Goal: Task Accomplishment & Management: Use online tool/utility

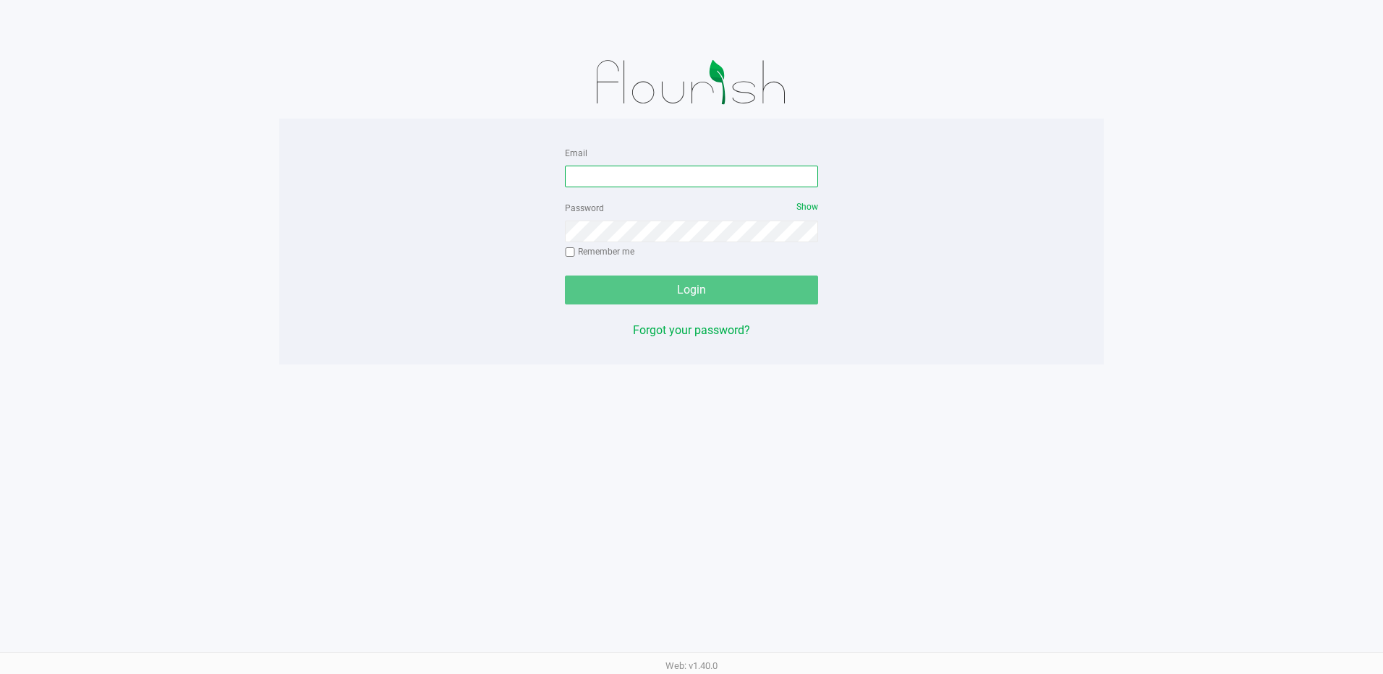
click at [641, 174] on input "Email" at bounding box center [691, 177] width 253 height 22
type input "[EMAIL_ADDRESS][DOMAIN_NAME]"
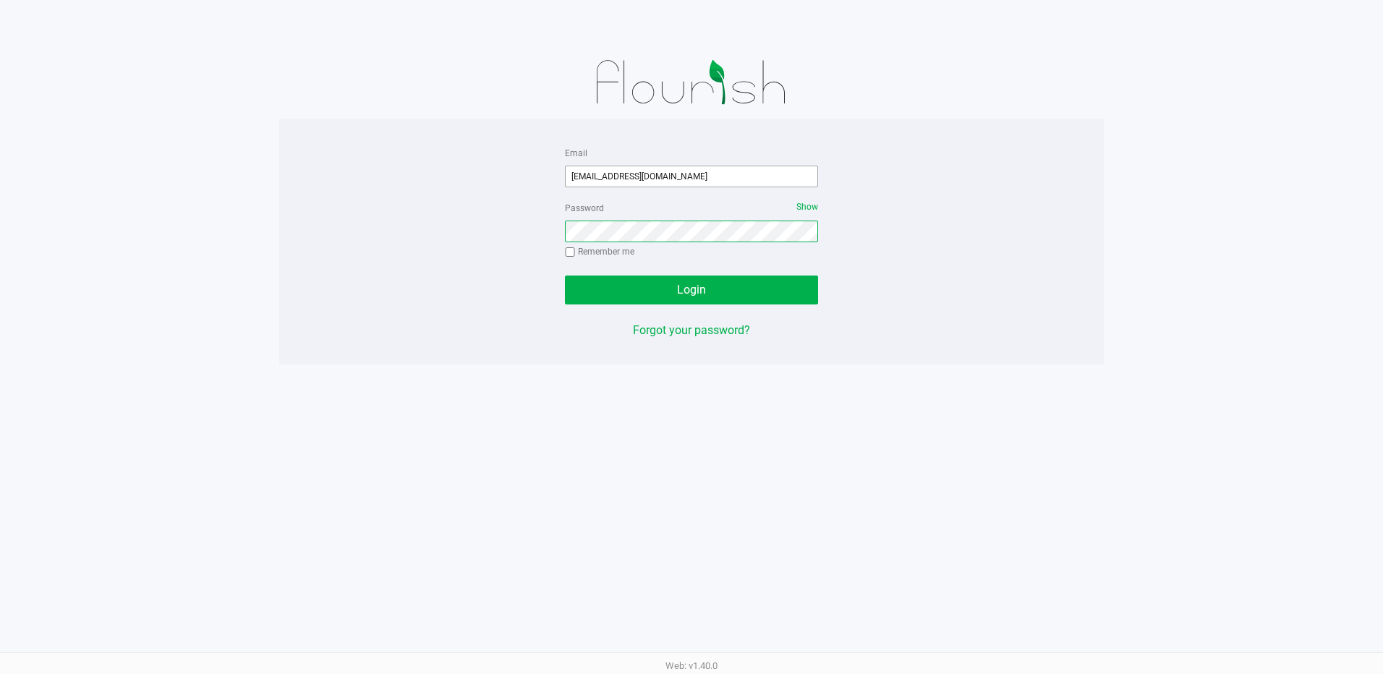
click at [565, 276] on button "Login" at bounding box center [691, 290] width 253 height 29
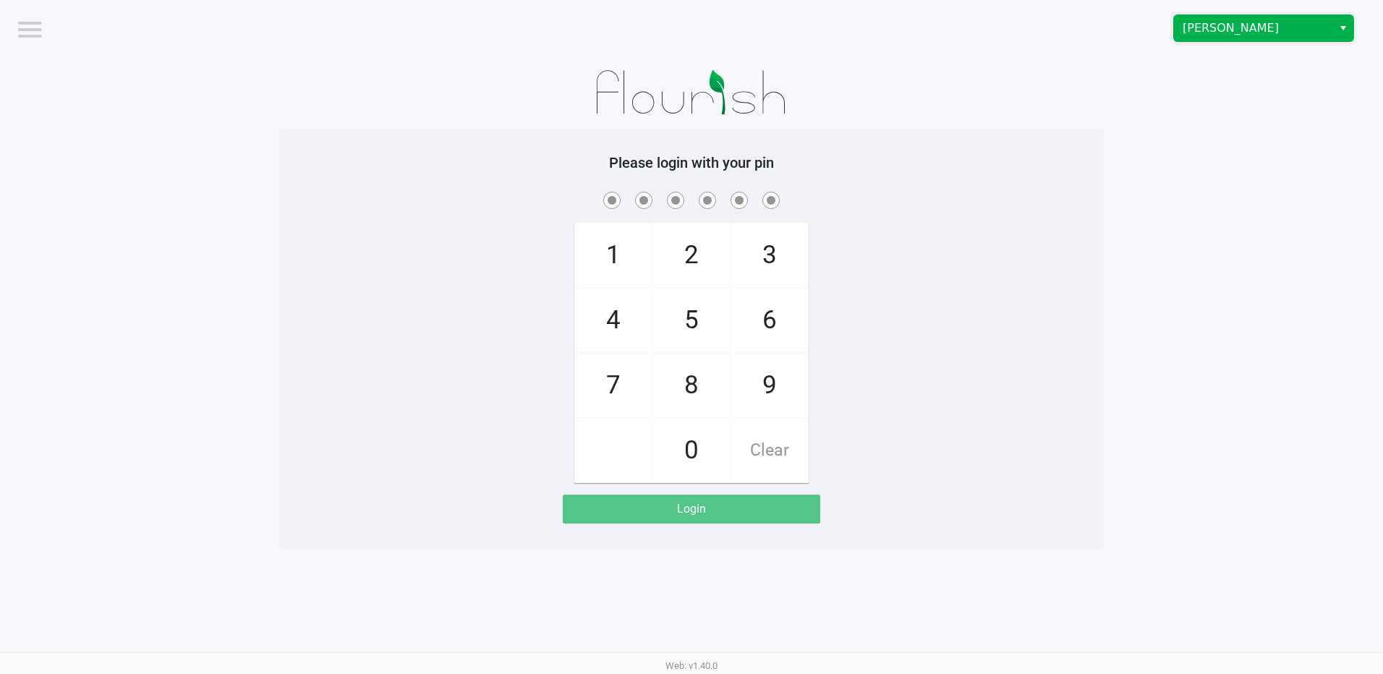
click at [1213, 37] on span "[PERSON_NAME]" at bounding box center [1253, 28] width 158 height 26
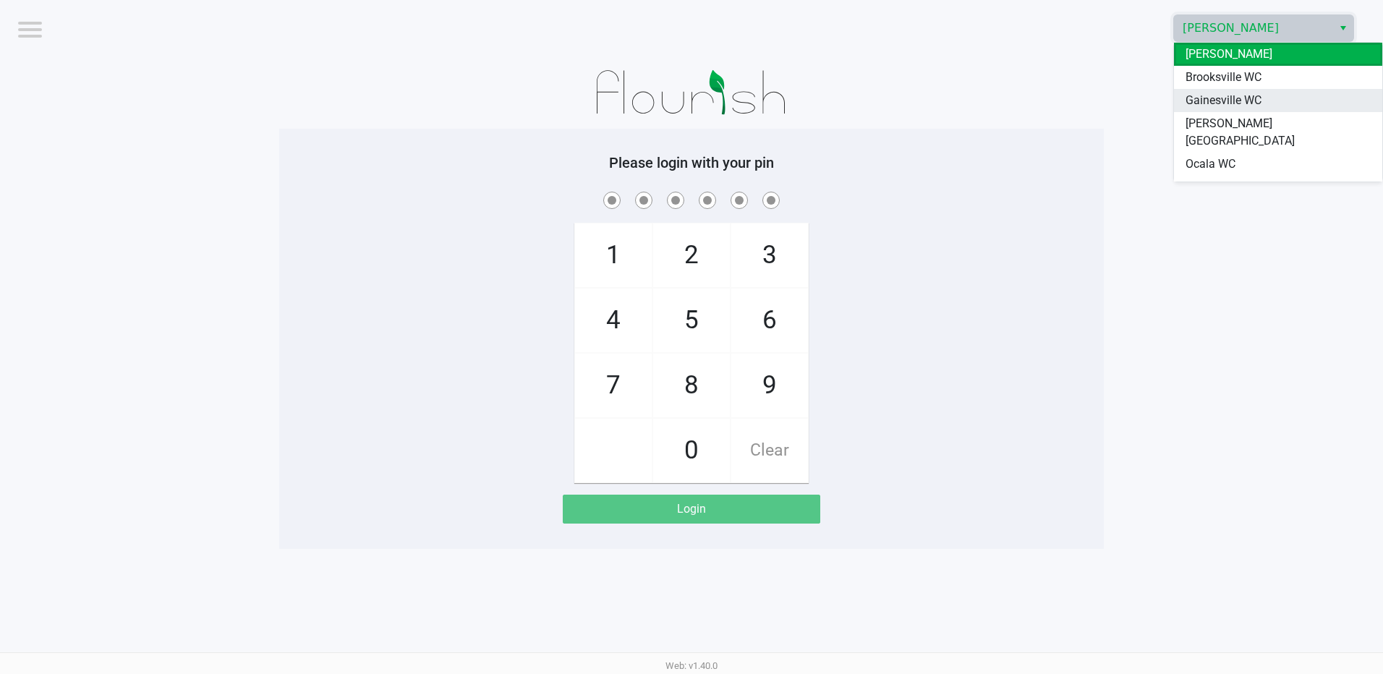
click at [1197, 102] on span "Gainesville WC" at bounding box center [1223, 100] width 76 height 17
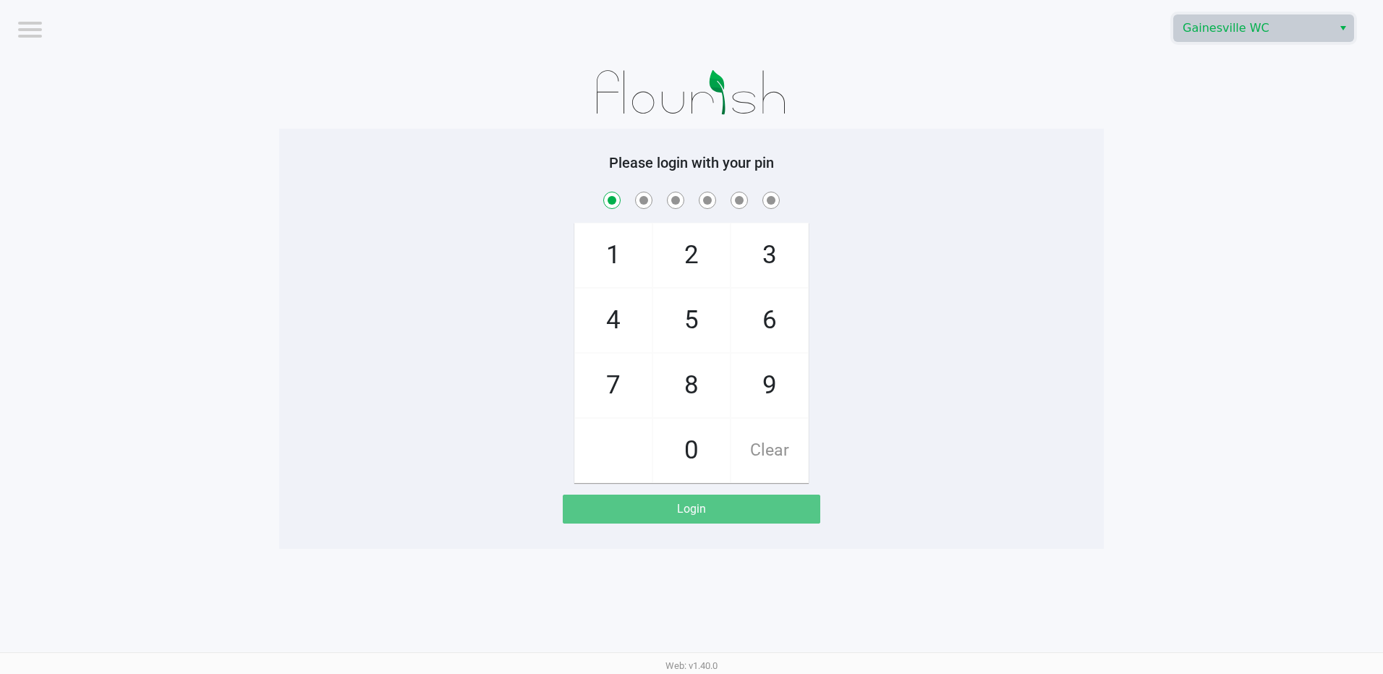
checkbox input "true"
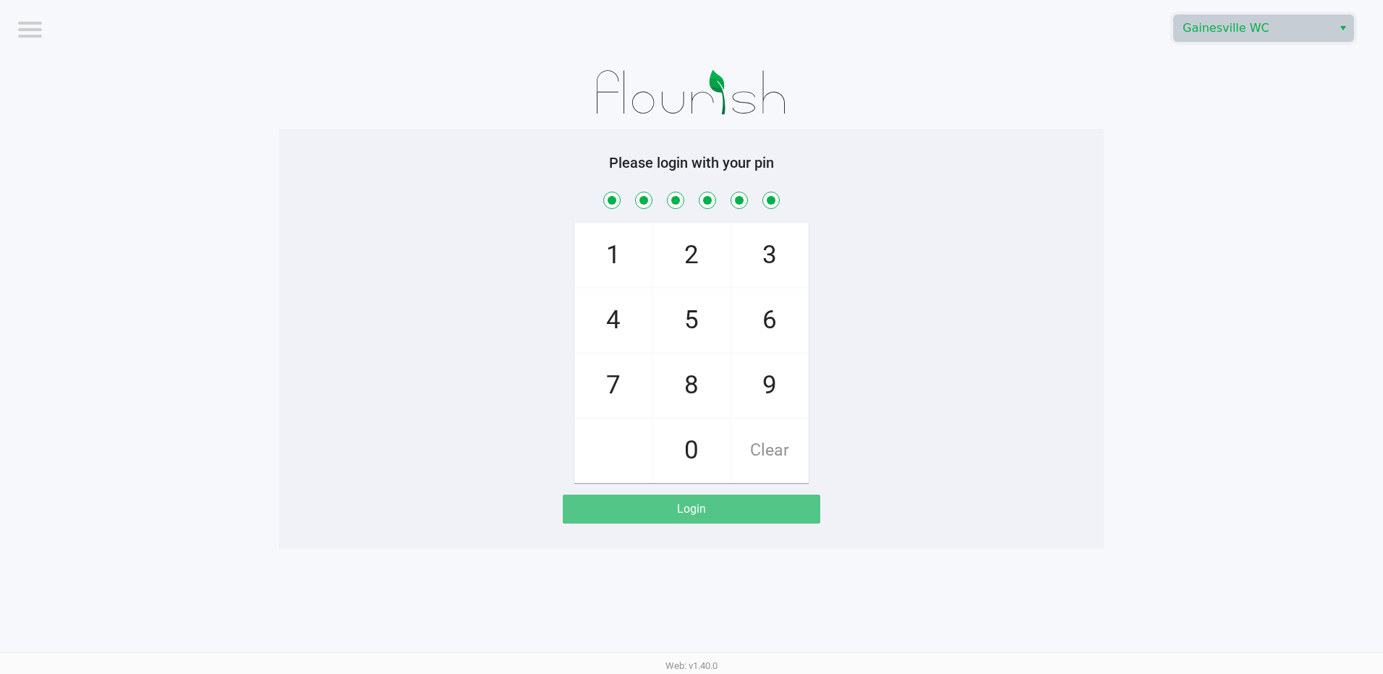
checkbox input "true"
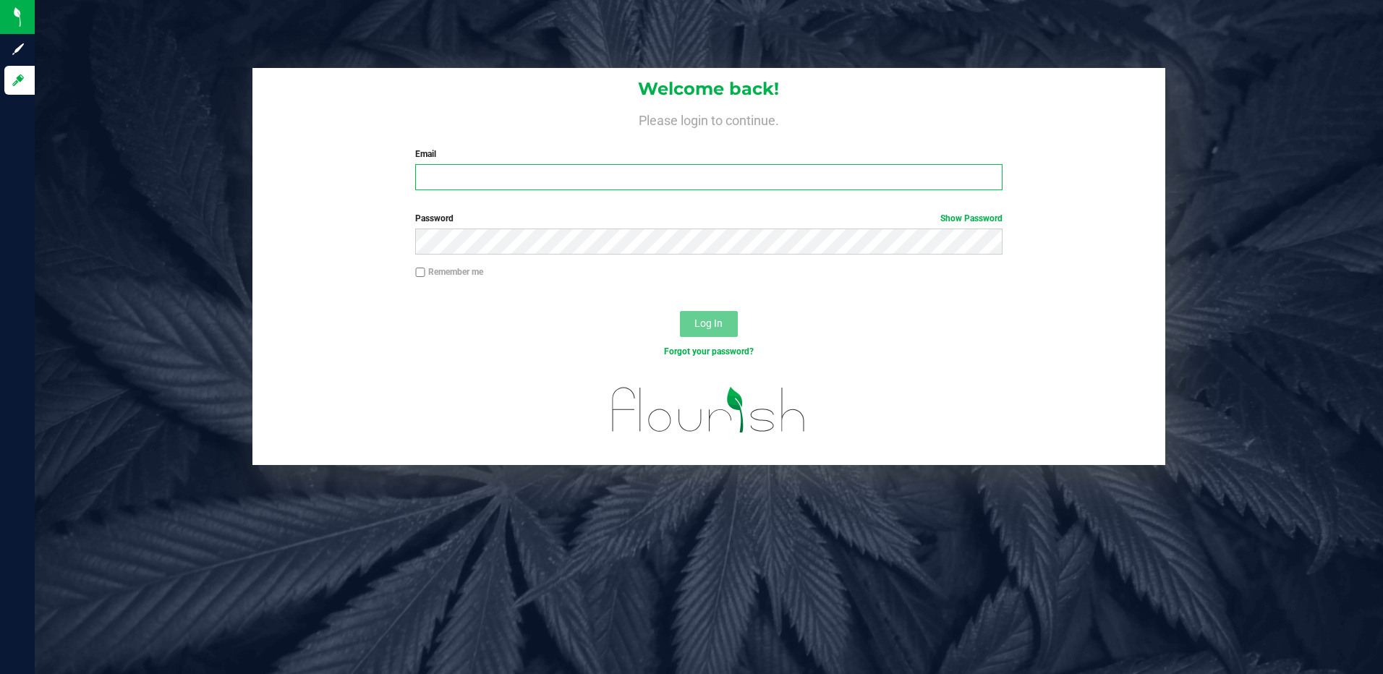
click at [429, 166] on input "Email" at bounding box center [708, 177] width 587 height 26
type input "myunos@liveparallel.com"
click at [680, 311] on button "Log In" at bounding box center [709, 324] width 58 height 26
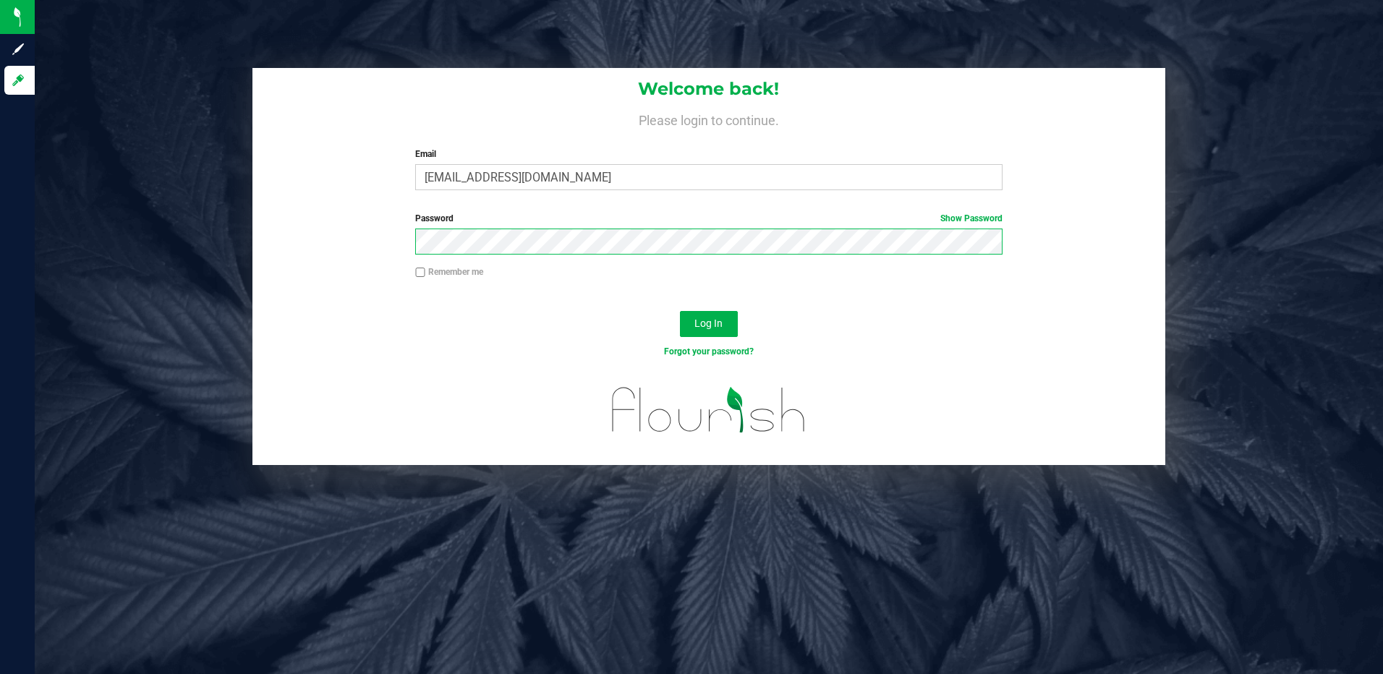
click at [680, 311] on button "Log In" at bounding box center [709, 324] width 58 height 26
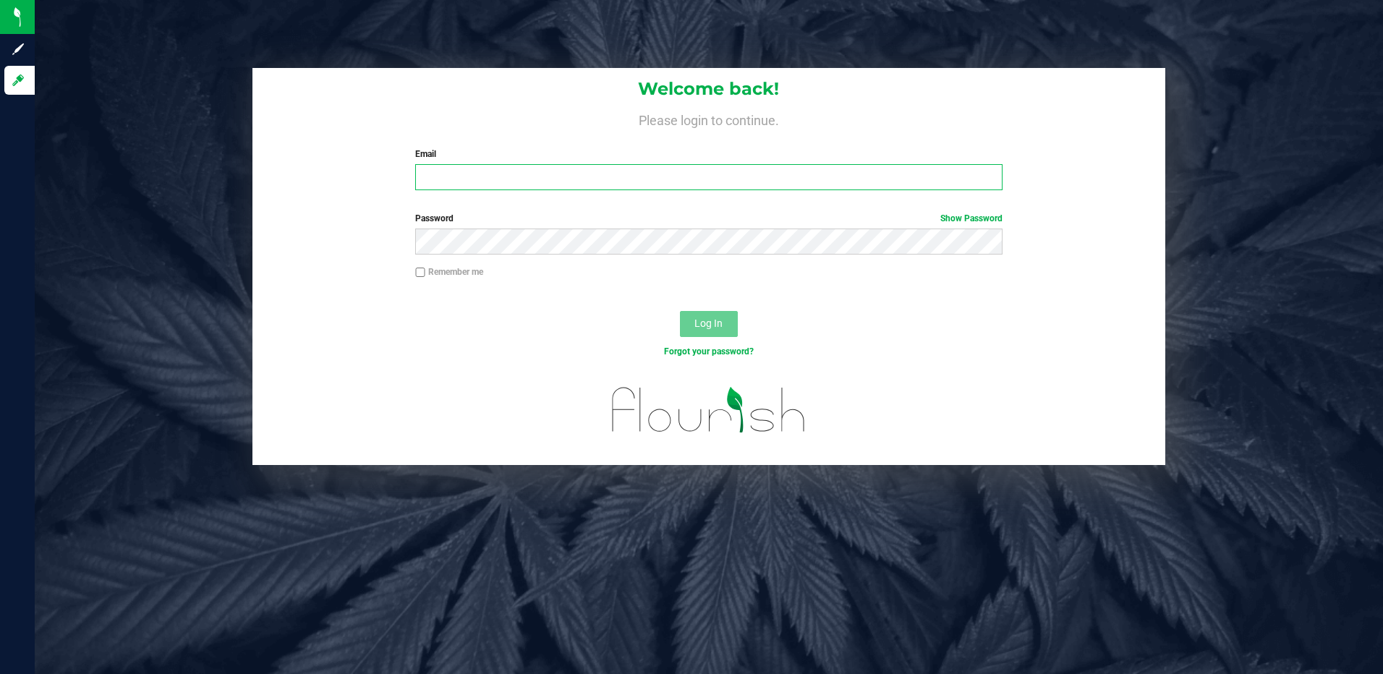
click at [532, 176] on input "Email" at bounding box center [708, 177] width 587 height 26
type input "myunos@liveparallel.com"
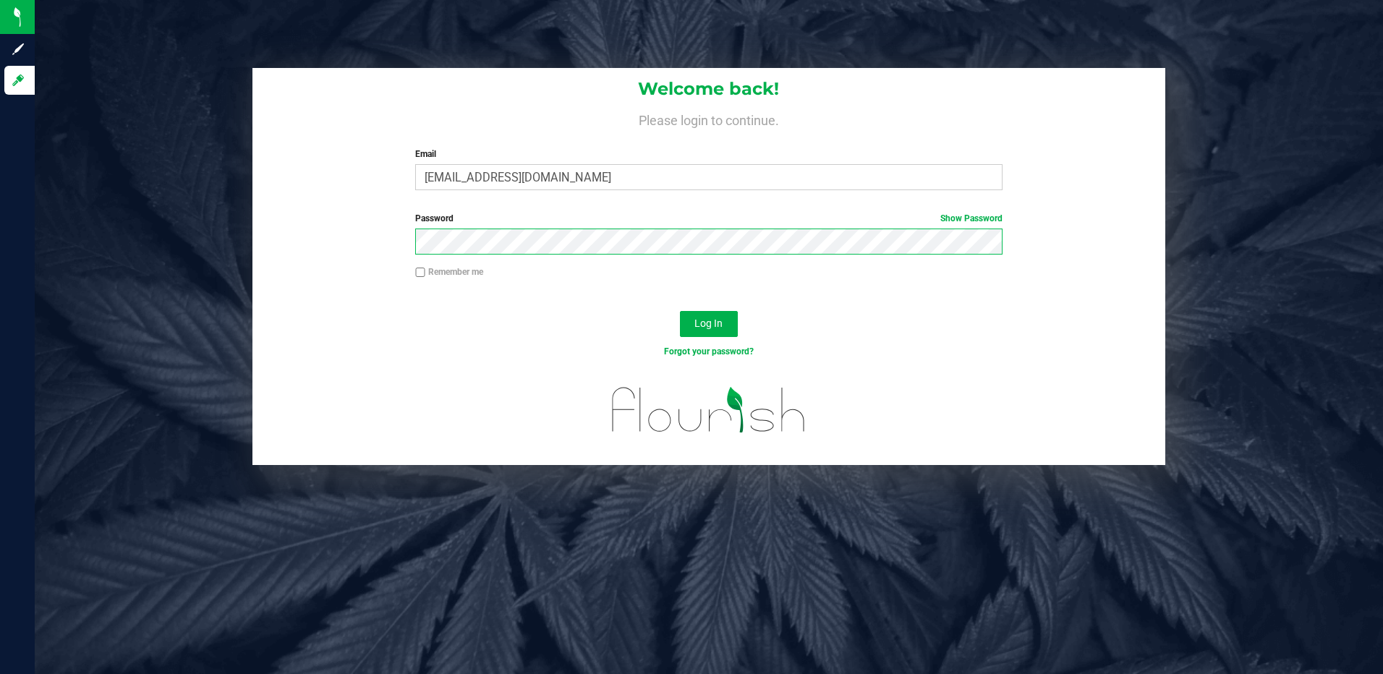
click at [680, 311] on button "Log In" at bounding box center [709, 324] width 58 height 26
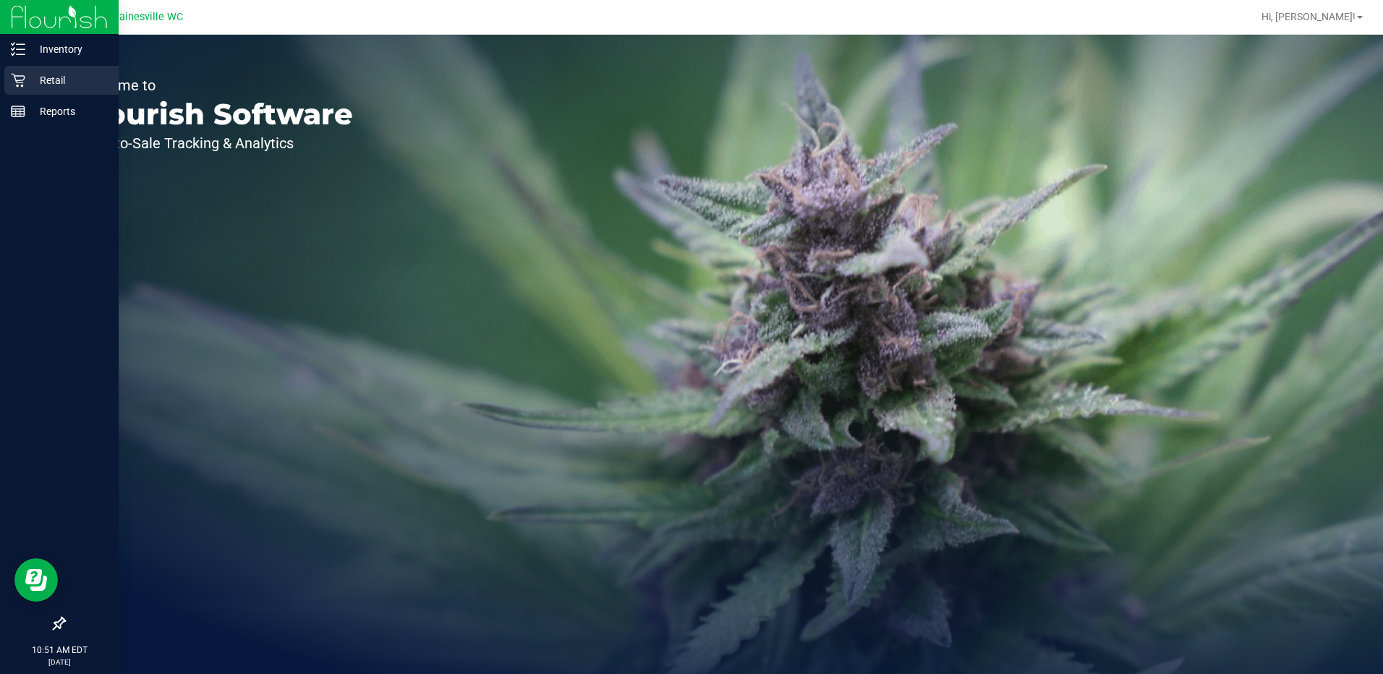
click at [54, 79] on p "Retail" at bounding box center [68, 80] width 87 height 17
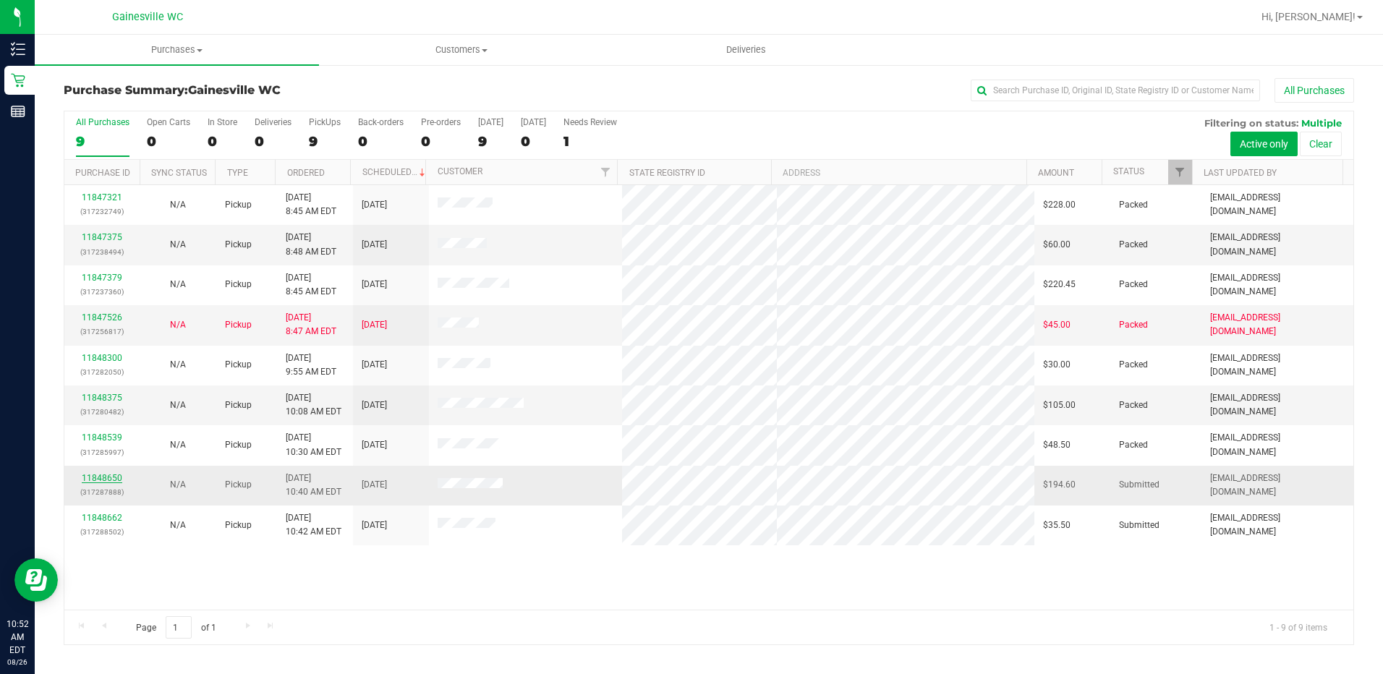
click at [95, 478] on link "11848650" at bounding box center [102, 478] width 40 height 10
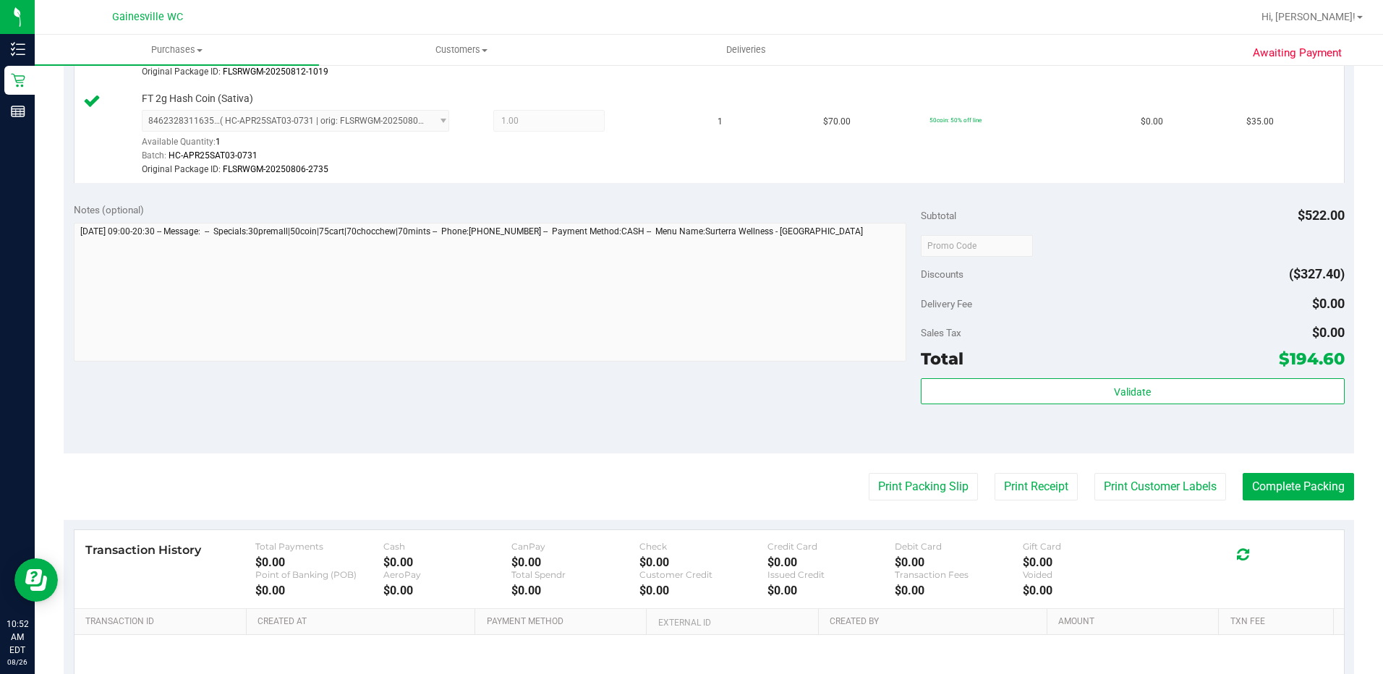
scroll to position [1229, 0]
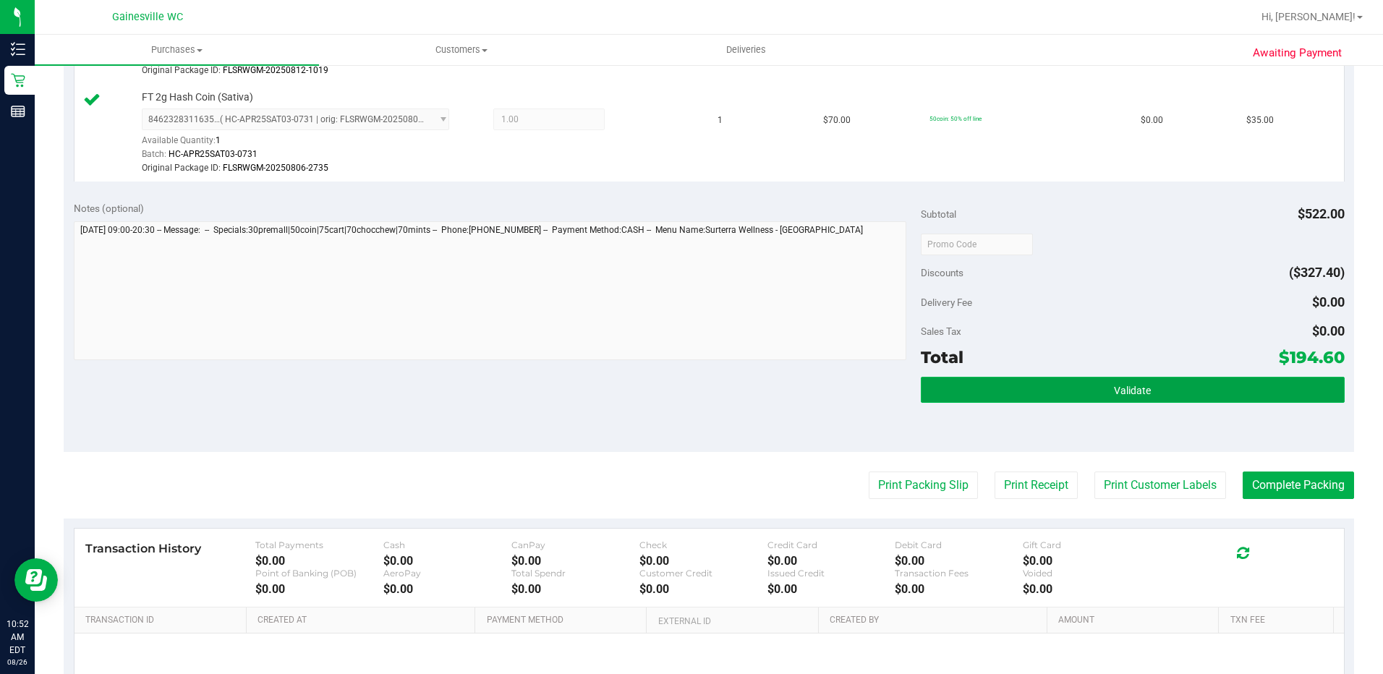
click at [989, 391] on button "Validate" at bounding box center [1133, 390] width 424 height 26
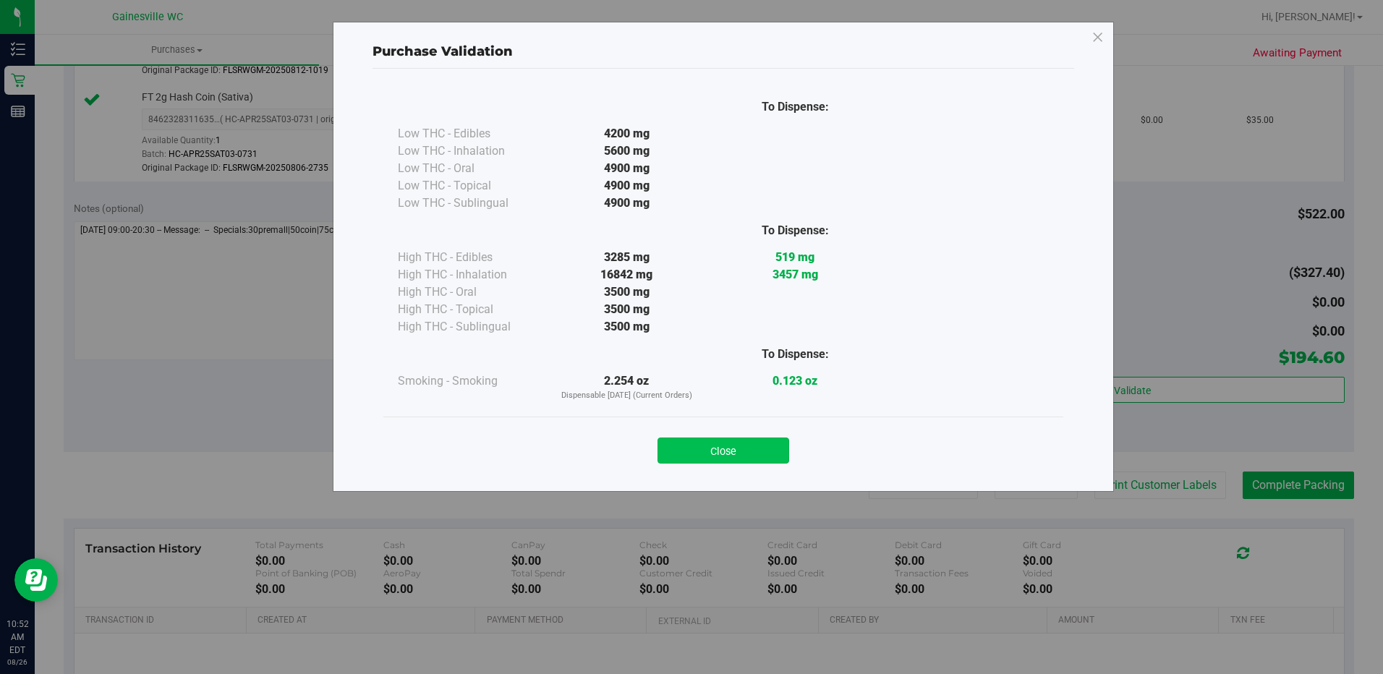
click at [721, 453] on button "Close" at bounding box center [723, 451] width 132 height 26
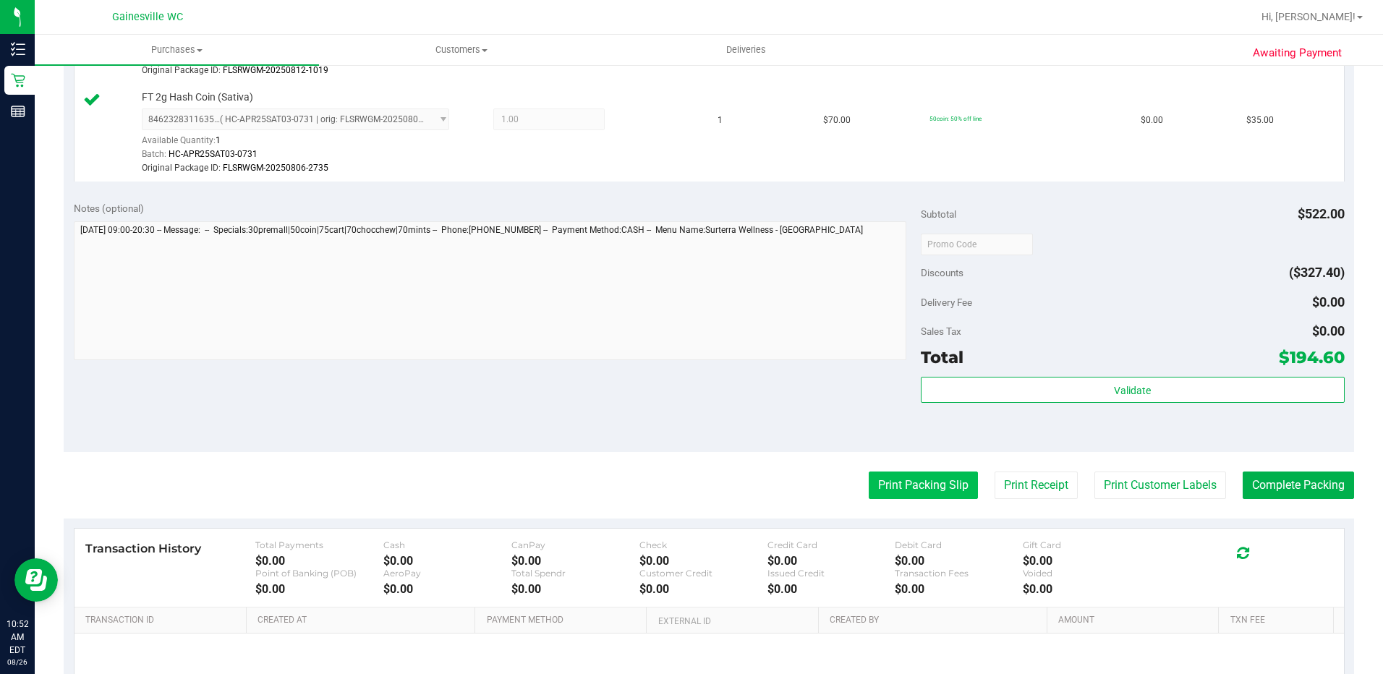
click at [914, 487] on button "Print Packing Slip" at bounding box center [923, 485] width 109 height 27
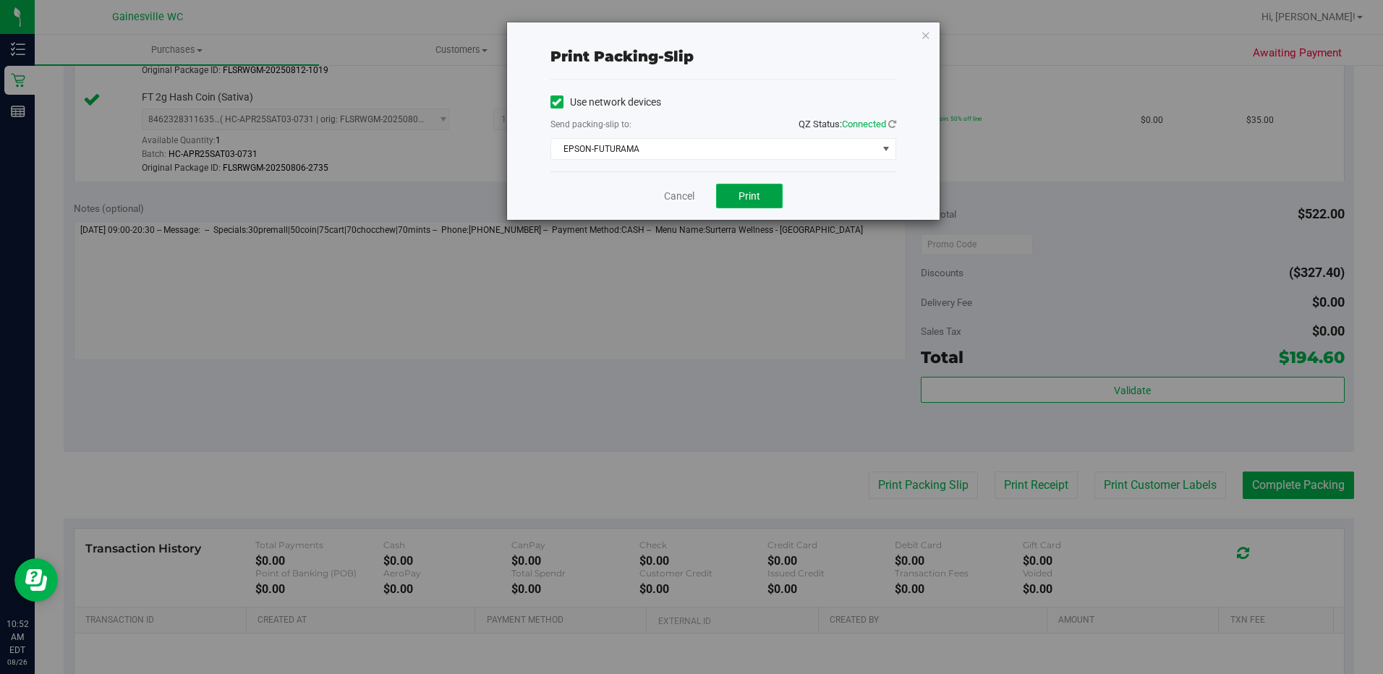
click at [754, 200] on span "Print" at bounding box center [749, 196] width 22 height 12
click at [630, 141] on span "EPSON-FUTURAMA" at bounding box center [714, 149] width 326 height 20
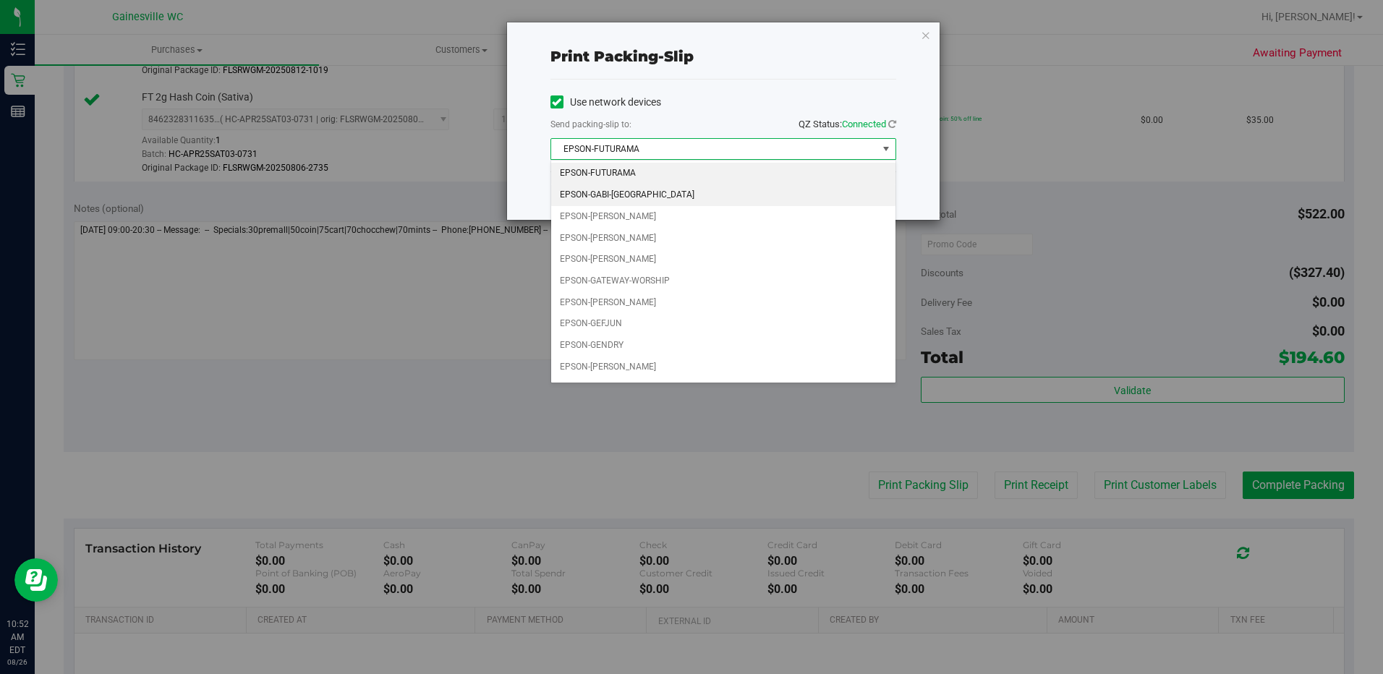
click at [628, 197] on li "EPSON-GABI-GRECKO" at bounding box center [723, 195] width 344 height 22
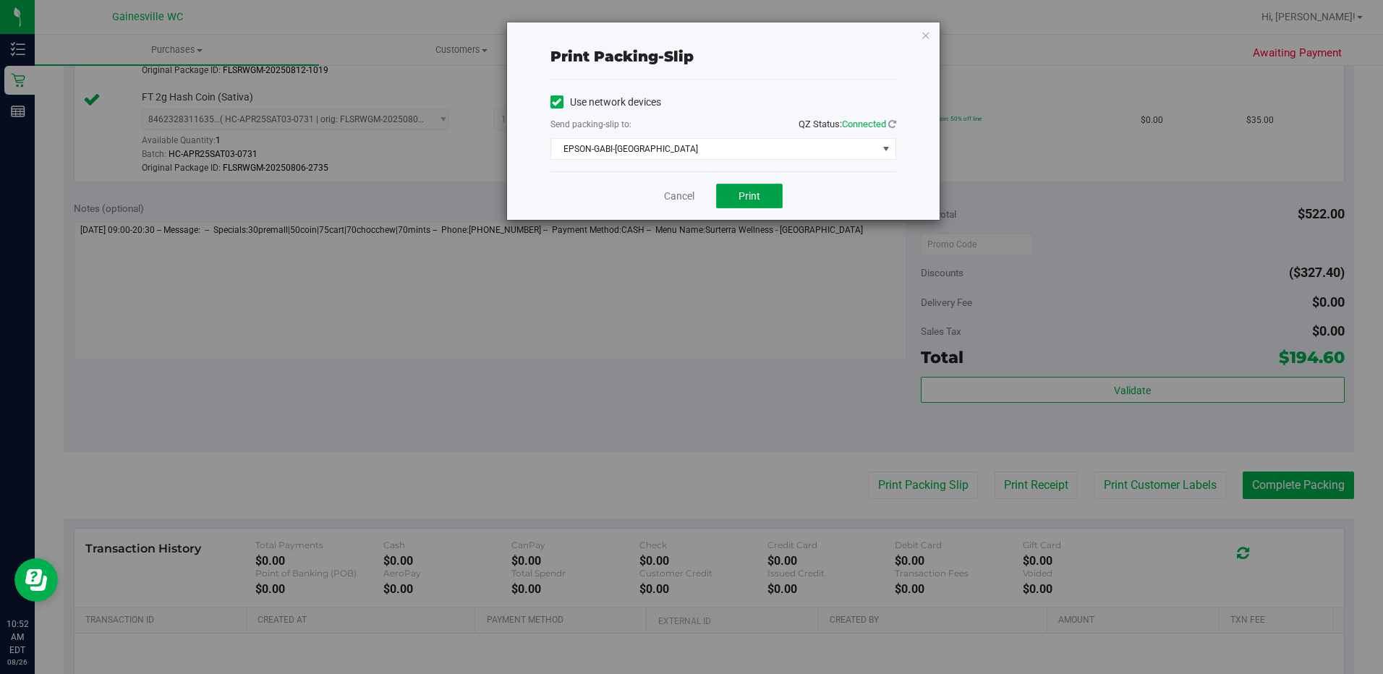
click at [754, 202] on button "Print" at bounding box center [749, 196] width 67 height 25
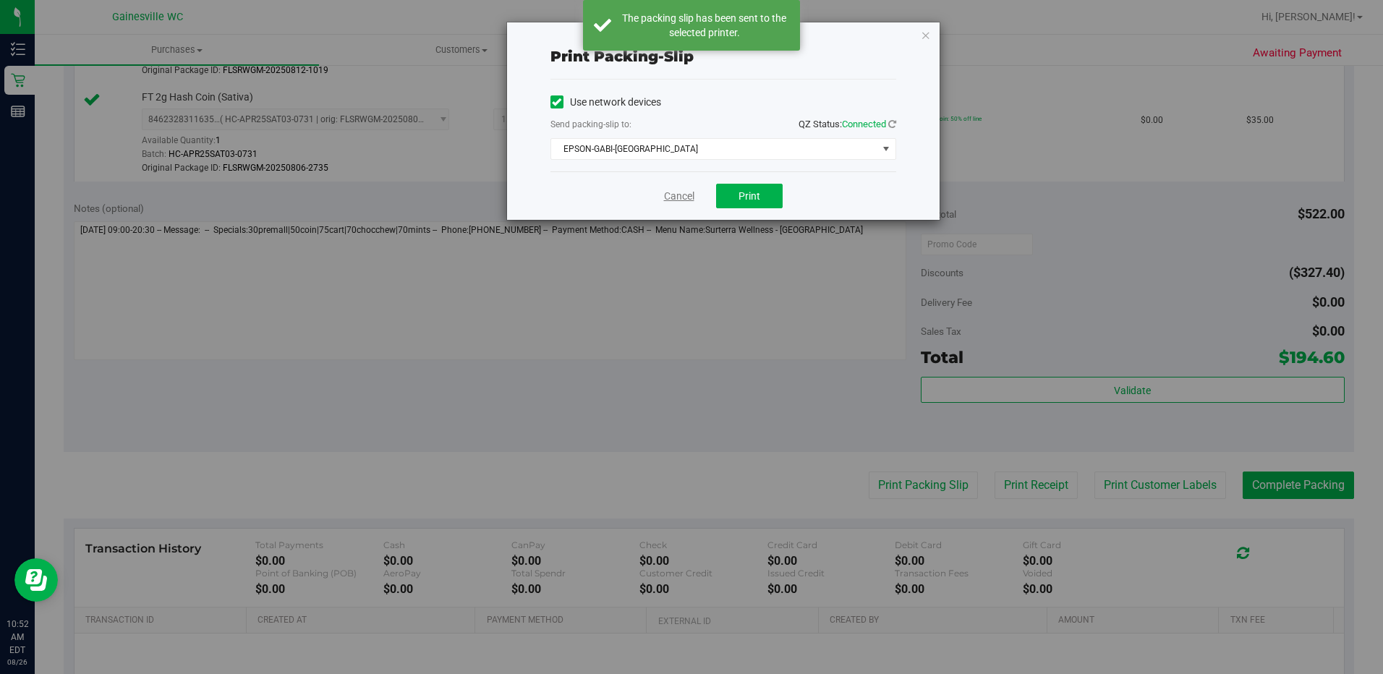
click at [691, 202] on link "Cancel" at bounding box center [679, 196] width 30 height 15
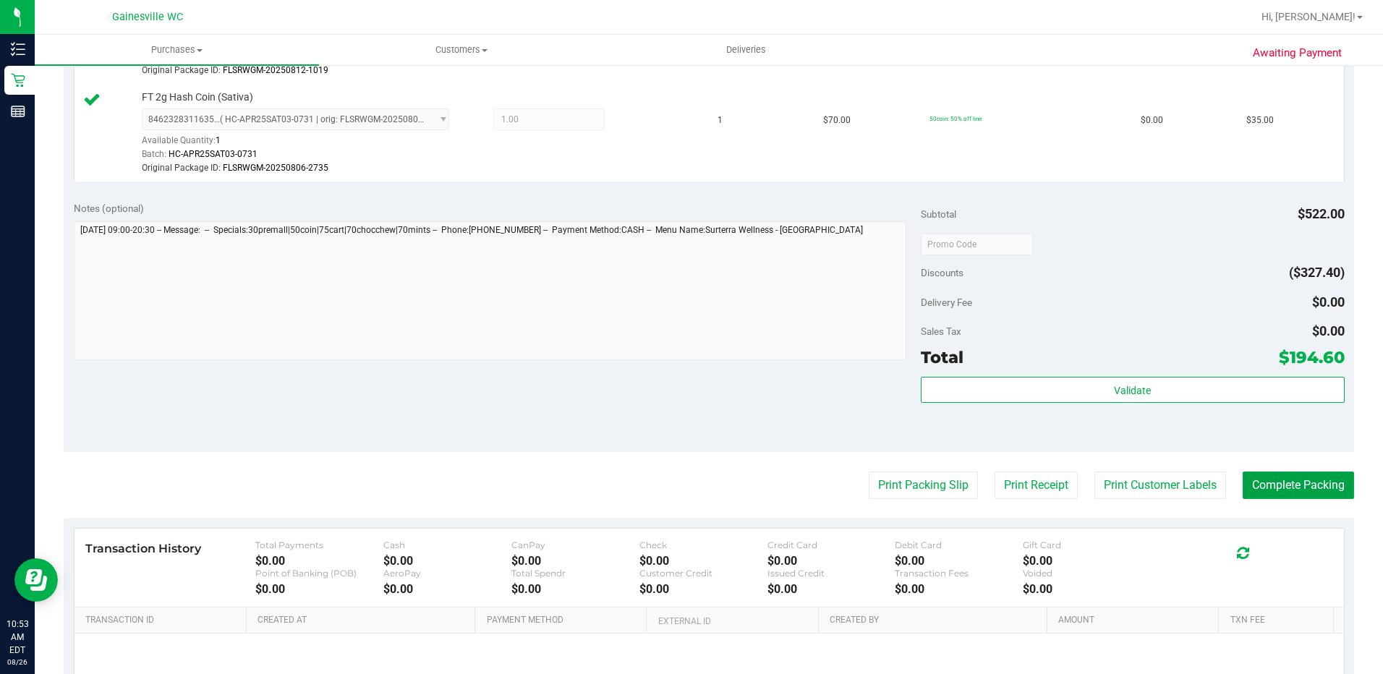
drag, startPoint x: 1273, startPoint y: 489, endPoint x: 1276, endPoint y: 501, distance: 12.8
click at [1271, 489] on button "Complete Packing" at bounding box center [1297, 485] width 111 height 27
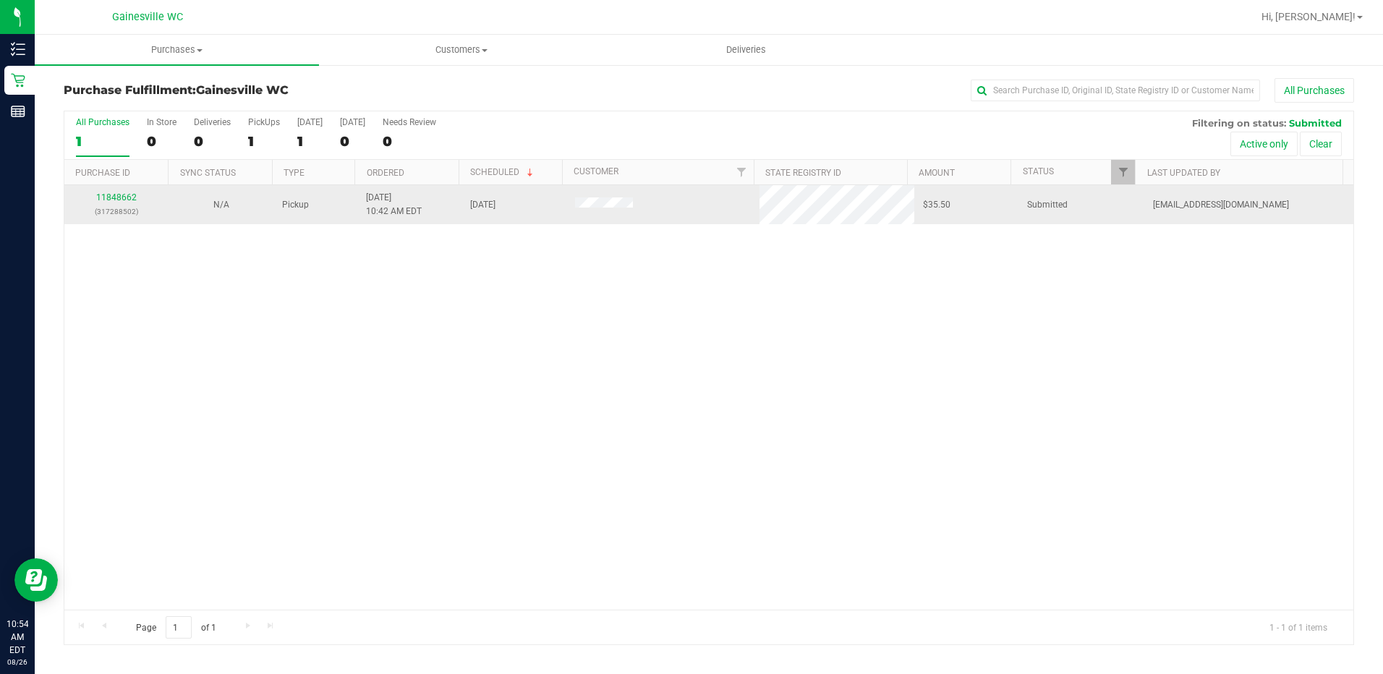
drag, startPoint x: 83, startPoint y: 192, endPoint x: 93, endPoint y: 197, distance: 10.4
click at [91, 197] on div "11848662 (317288502)" at bounding box center [117, 204] width 88 height 27
click at [107, 197] on link "11848662" at bounding box center [116, 197] width 40 height 10
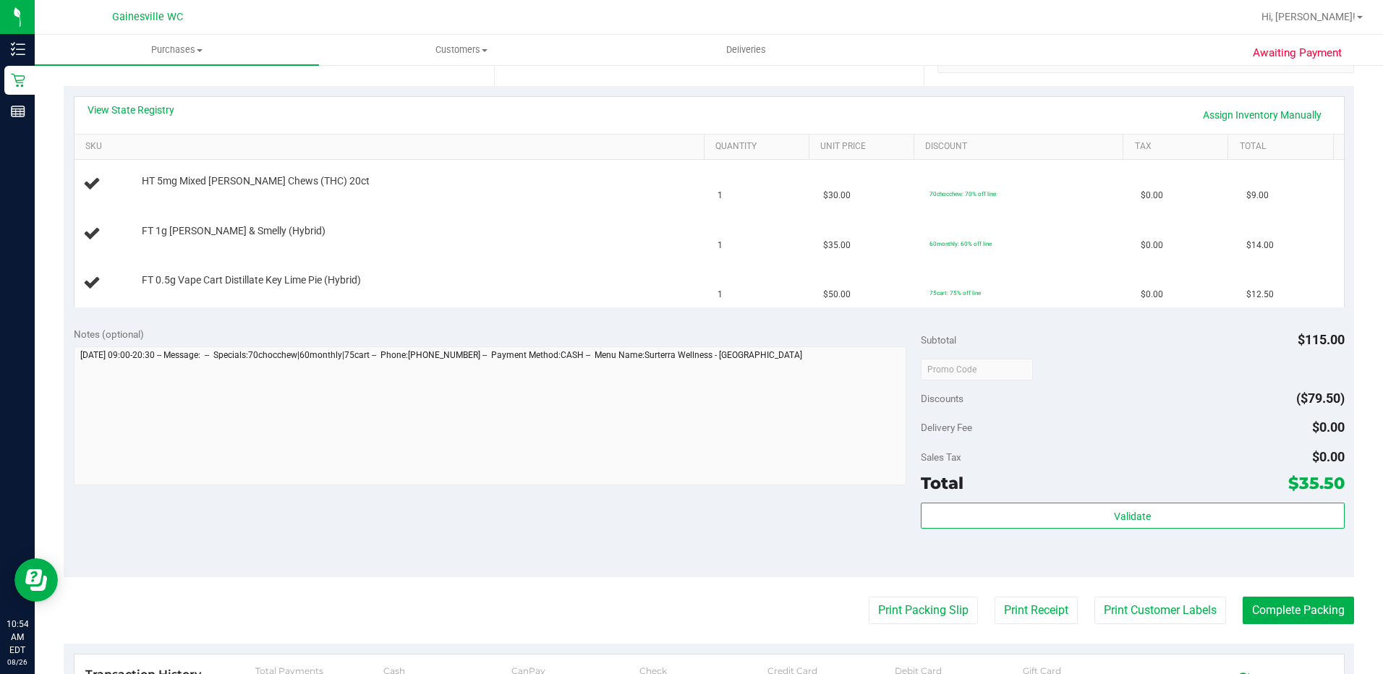
scroll to position [506, 0]
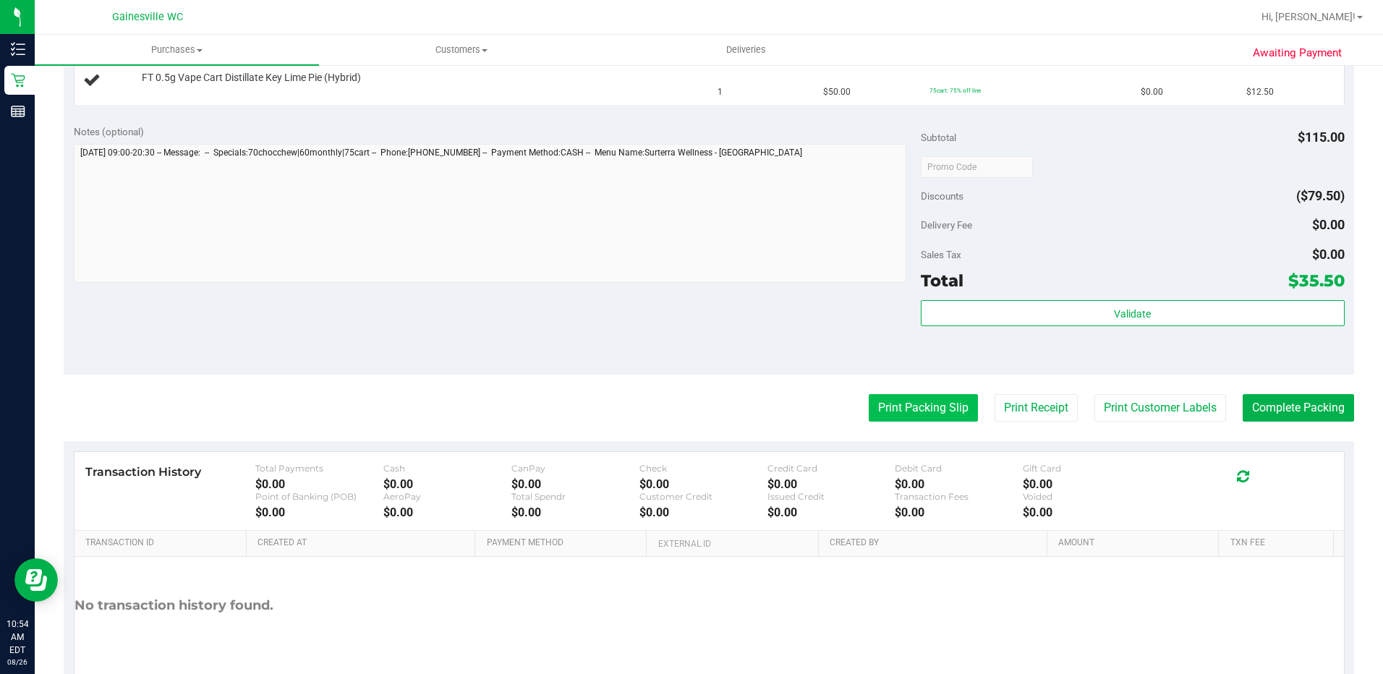
click at [877, 398] on button "Print Packing Slip" at bounding box center [923, 407] width 109 height 27
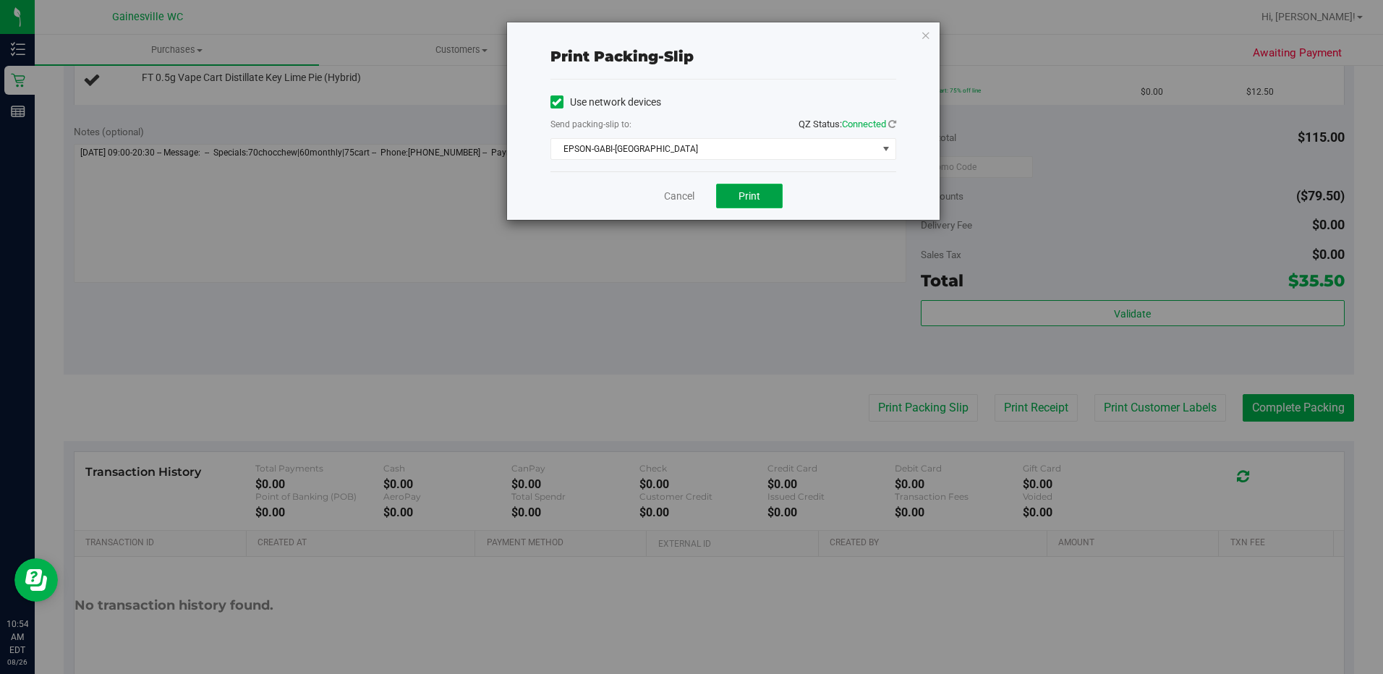
click at [748, 195] on span "Print" at bounding box center [749, 196] width 22 height 12
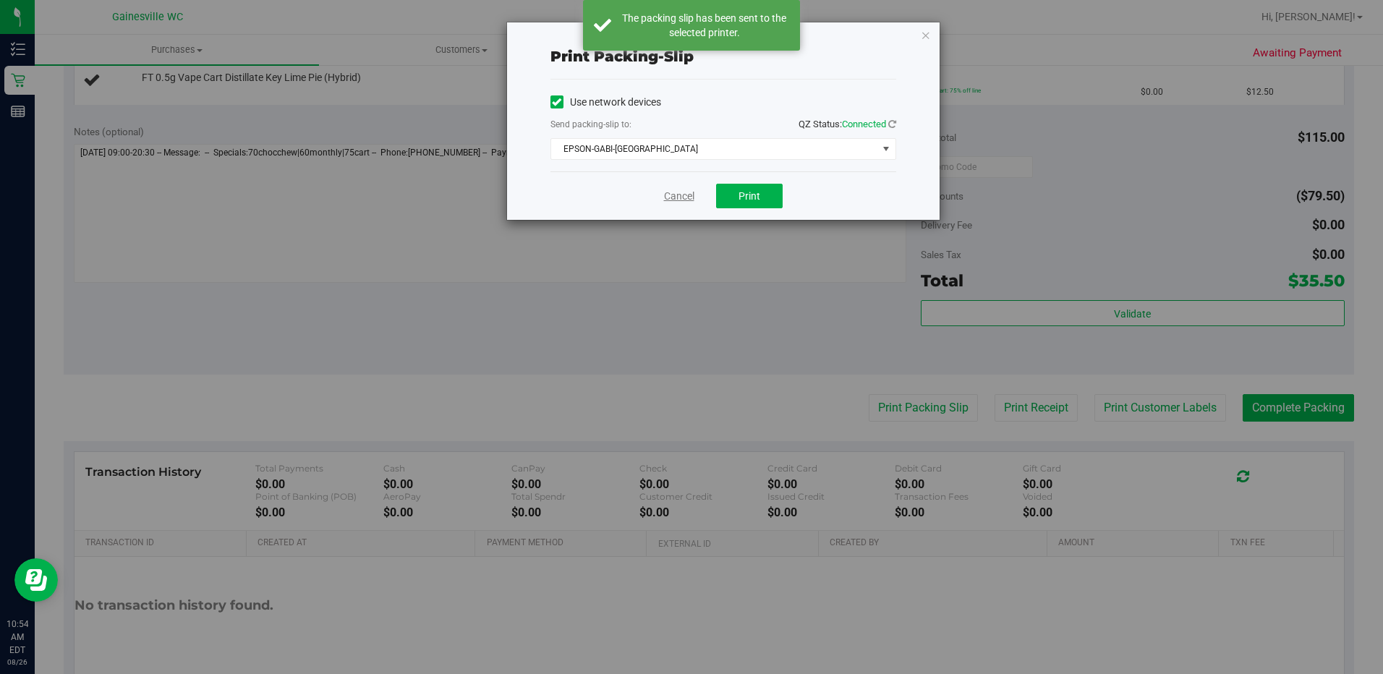
click at [674, 199] on link "Cancel" at bounding box center [679, 196] width 30 height 15
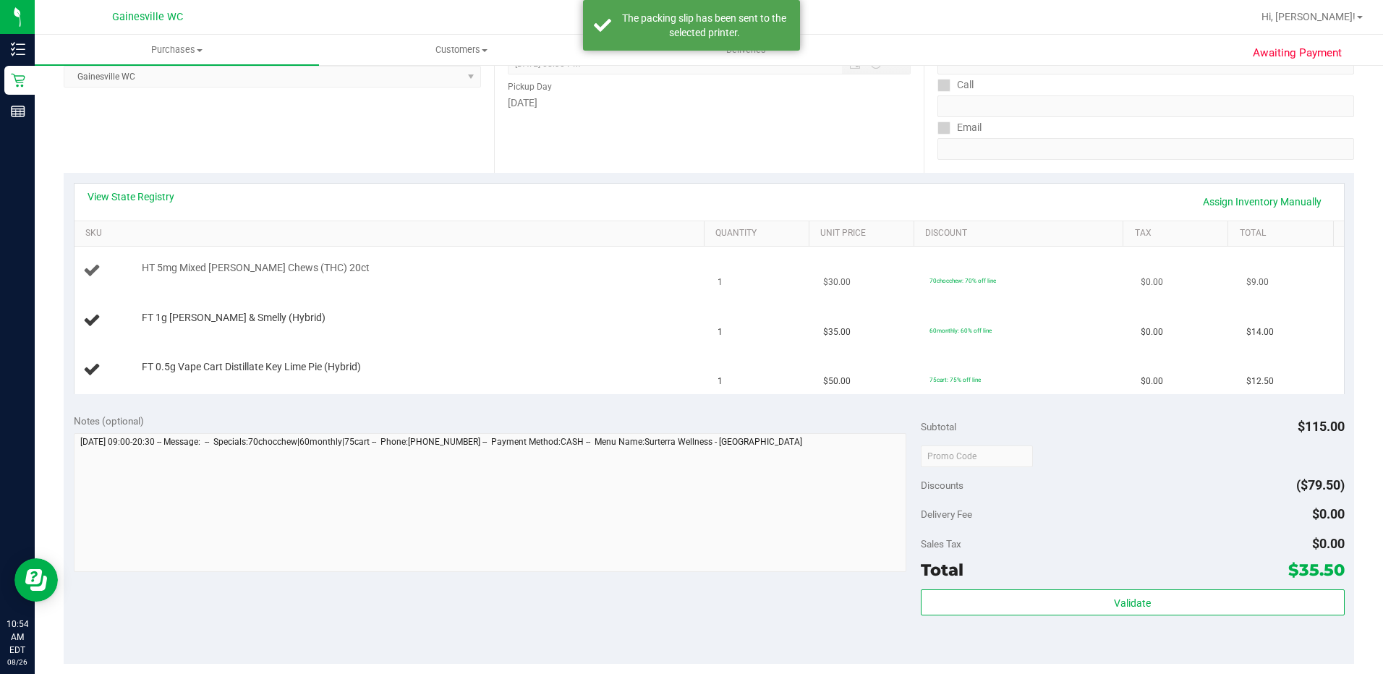
scroll to position [145, 0]
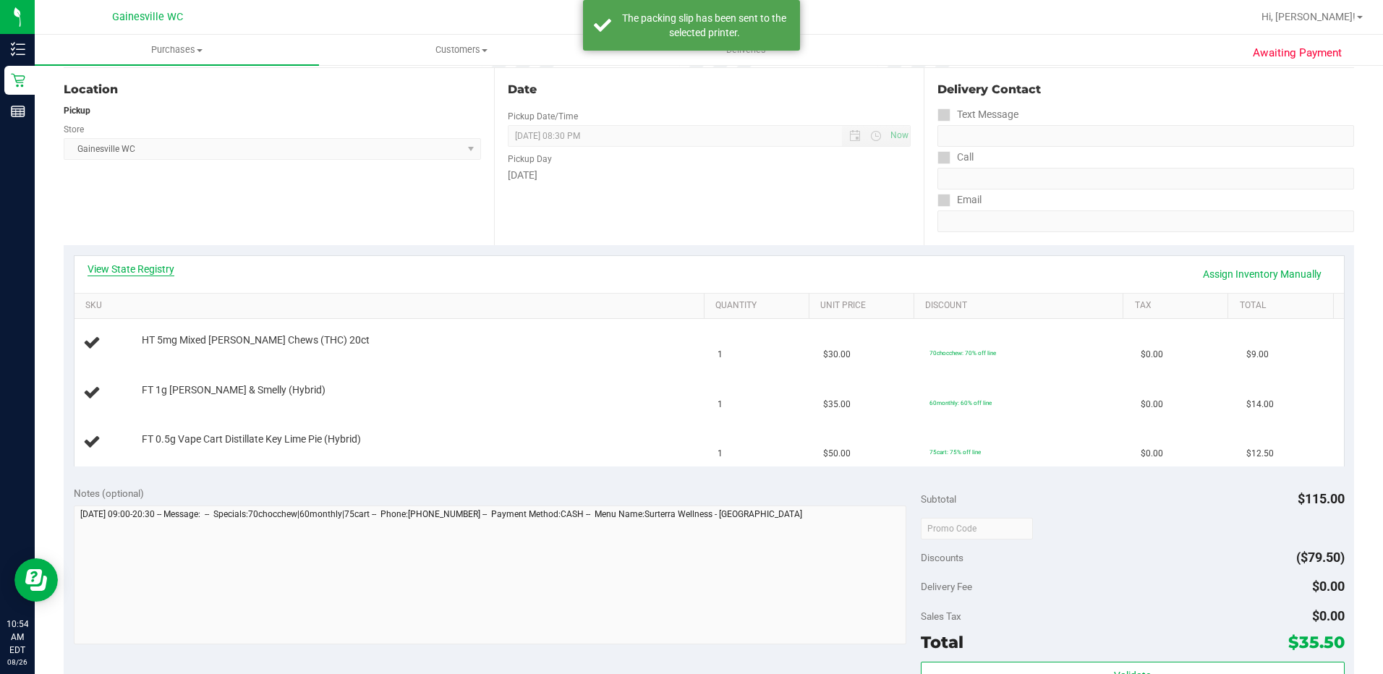
click at [133, 265] on link "View State Registry" at bounding box center [131, 269] width 87 height 14
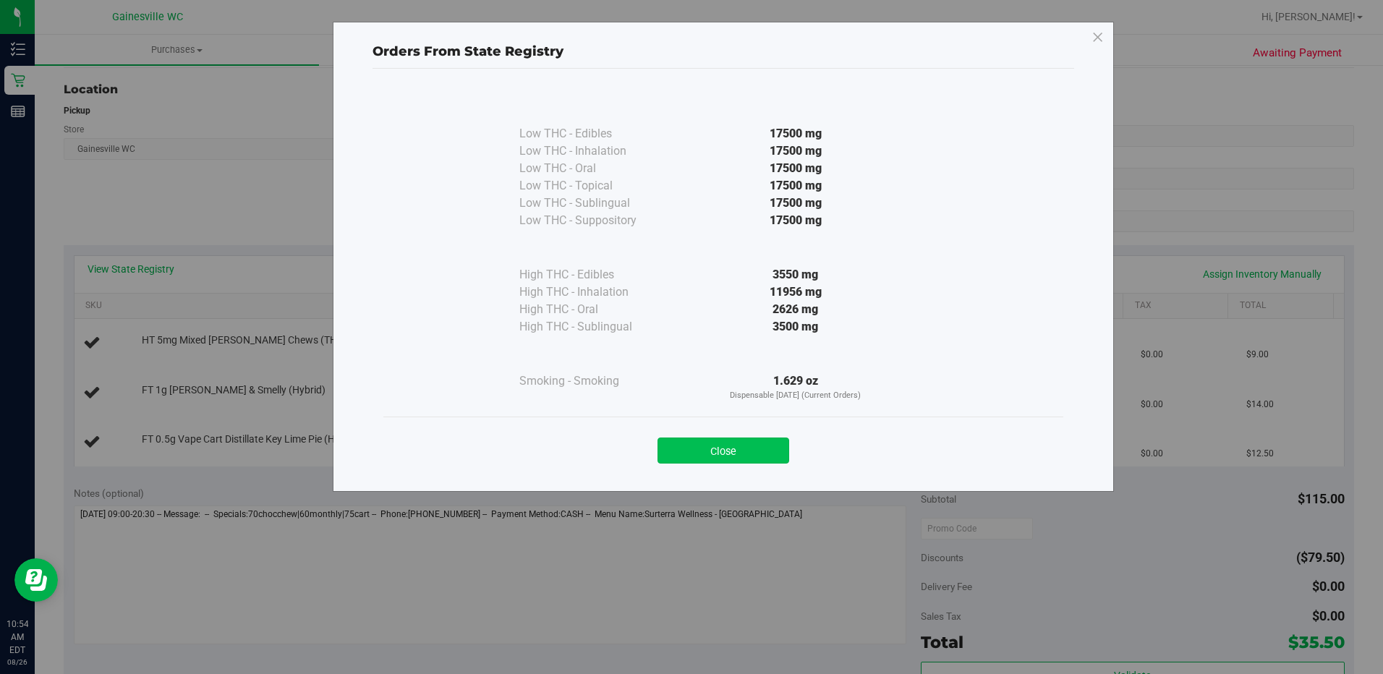
click at [740, 459] on button "Close" at bounding box center [723, 451] width 132 height 26
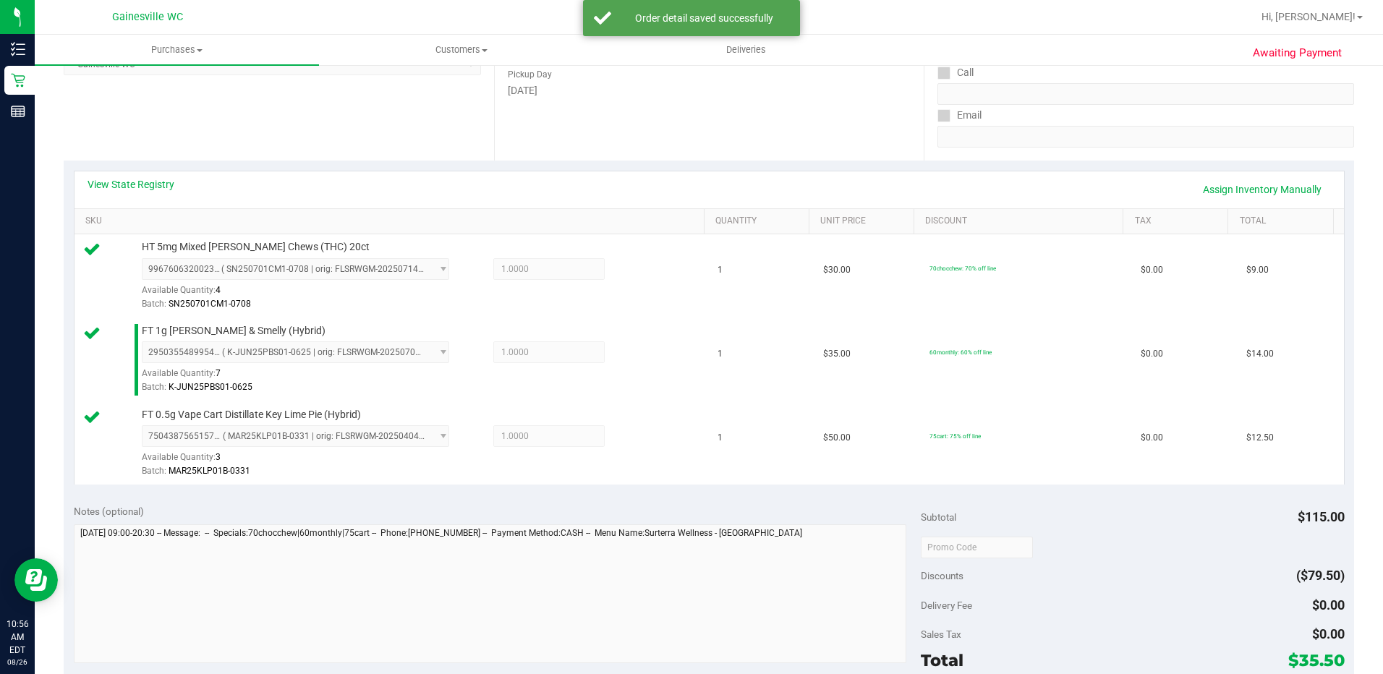
scroll to position [362, 0]
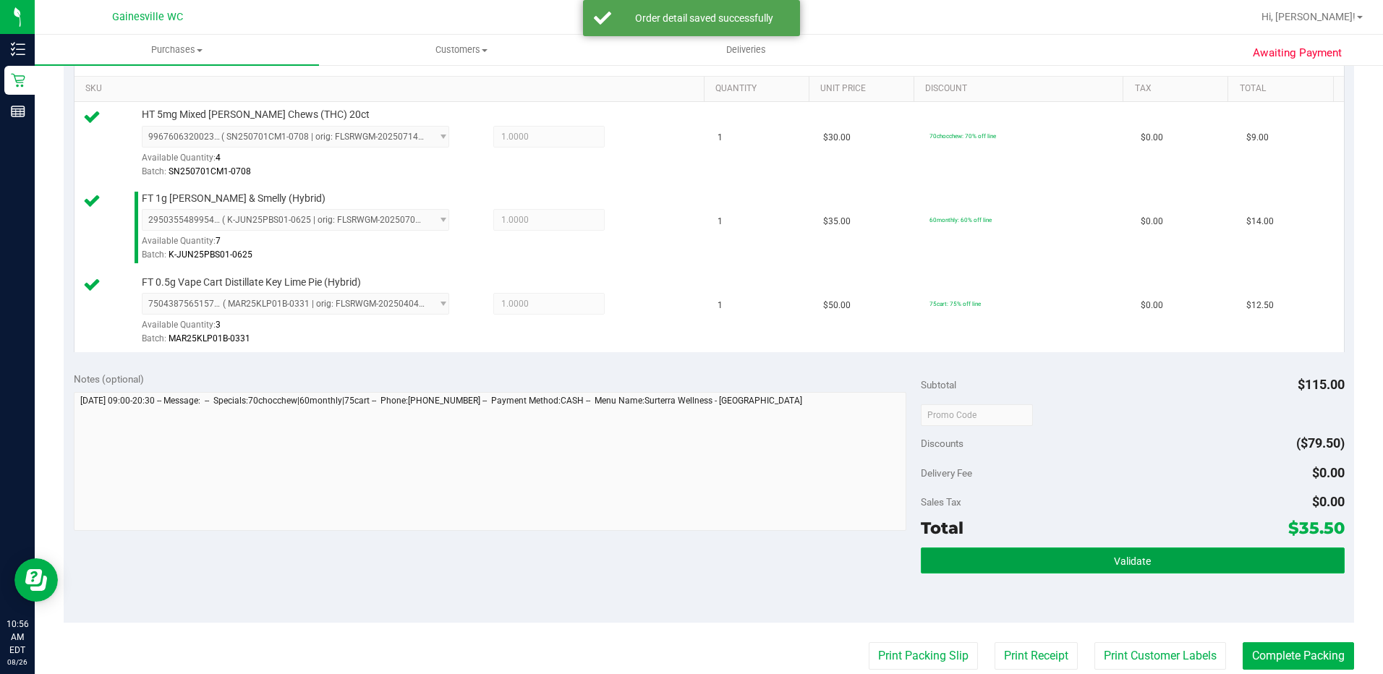
click at [1114, 561] on span "Validate" at bounding box center [1132, 561] width 37 height 12
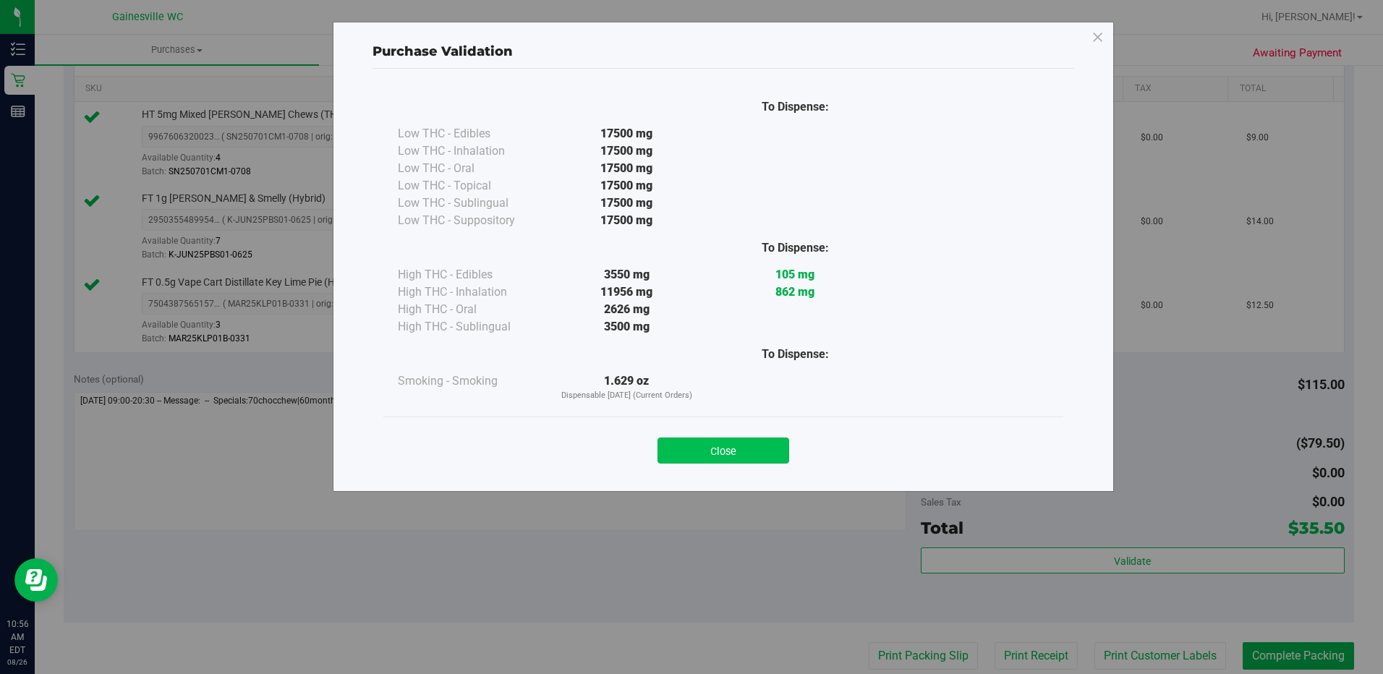
click at [724, 458] on button "Close" at bounding box center [723, 451] width 132 height 26
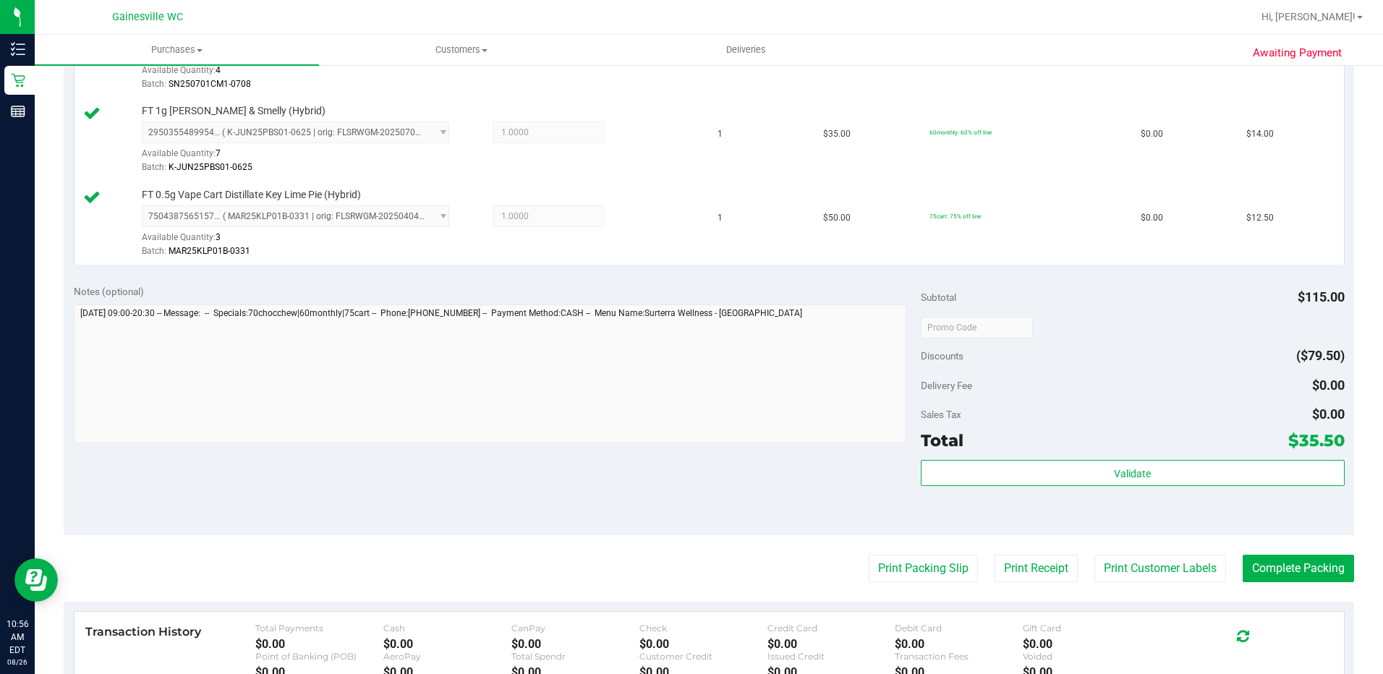
scroll to position [651, 0]
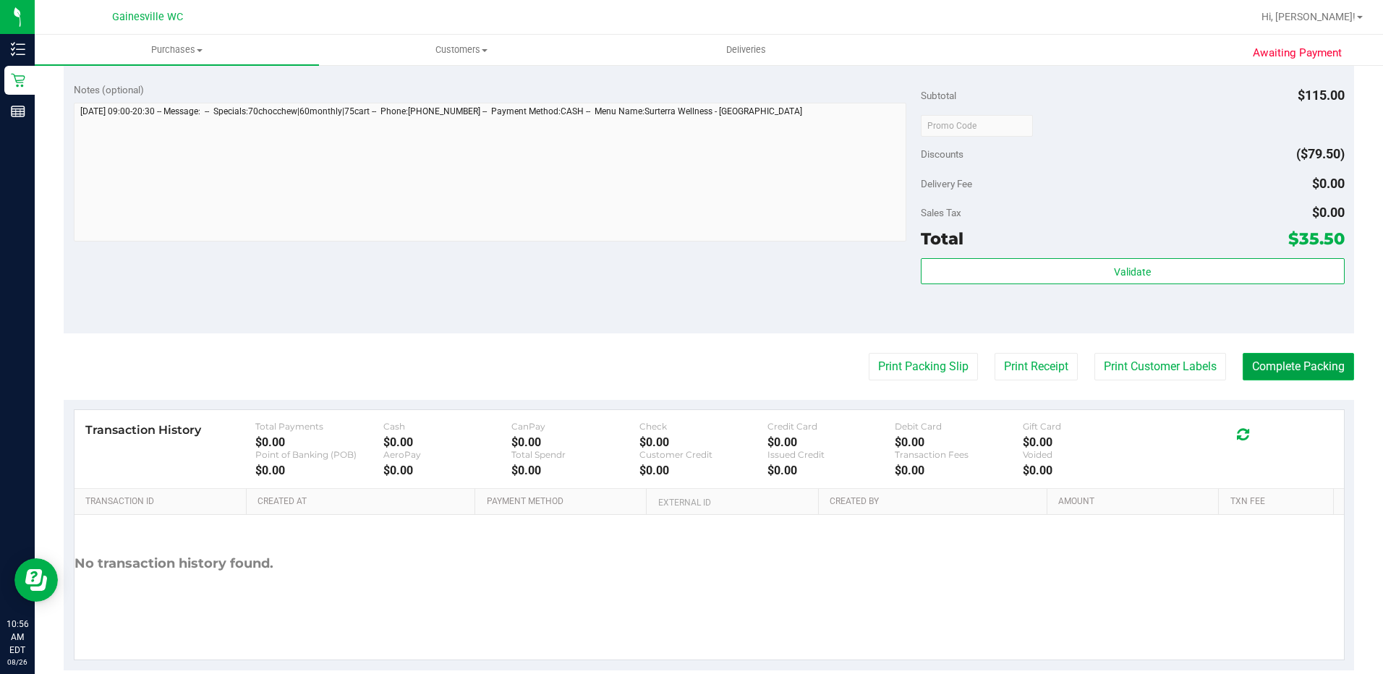
click at [1292, 366] on button "Complete Packing" at bounding box center [1297, 366] width 111 height 27
